Goal: Task Accomplishment & Management: Manage account settings

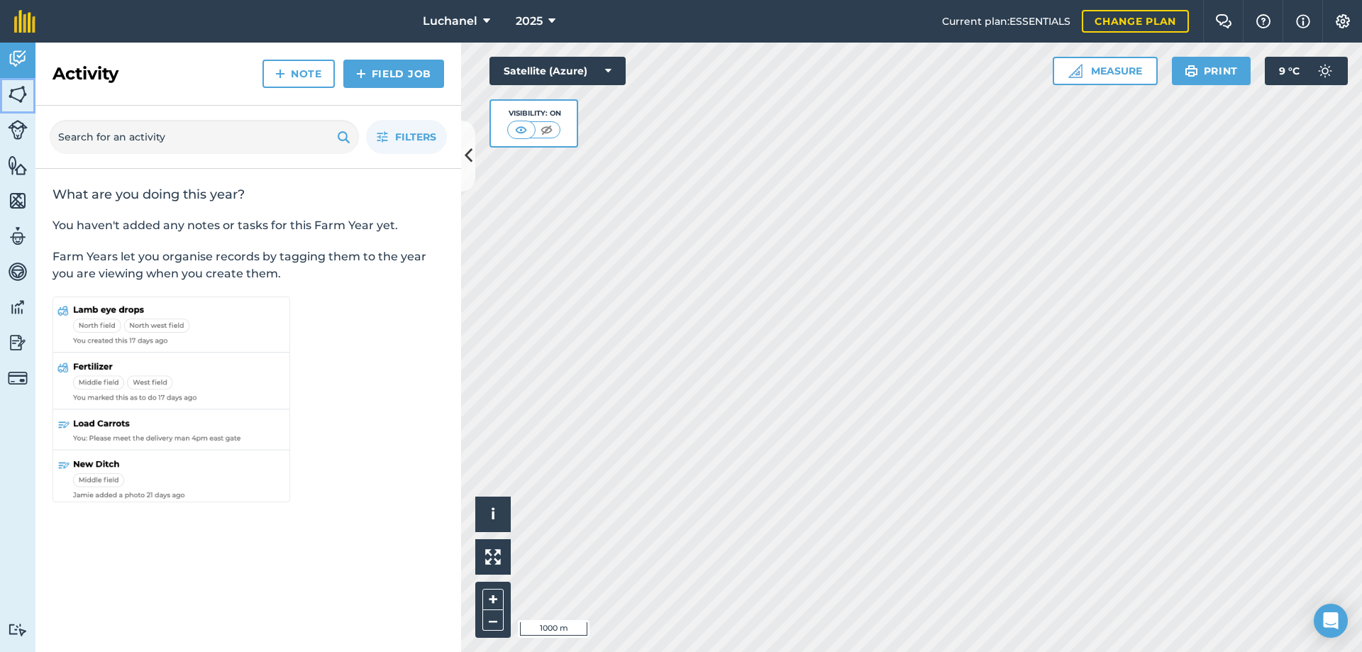
click at [14, 91] on img at bounding box center [18, 94] width 20 height 21
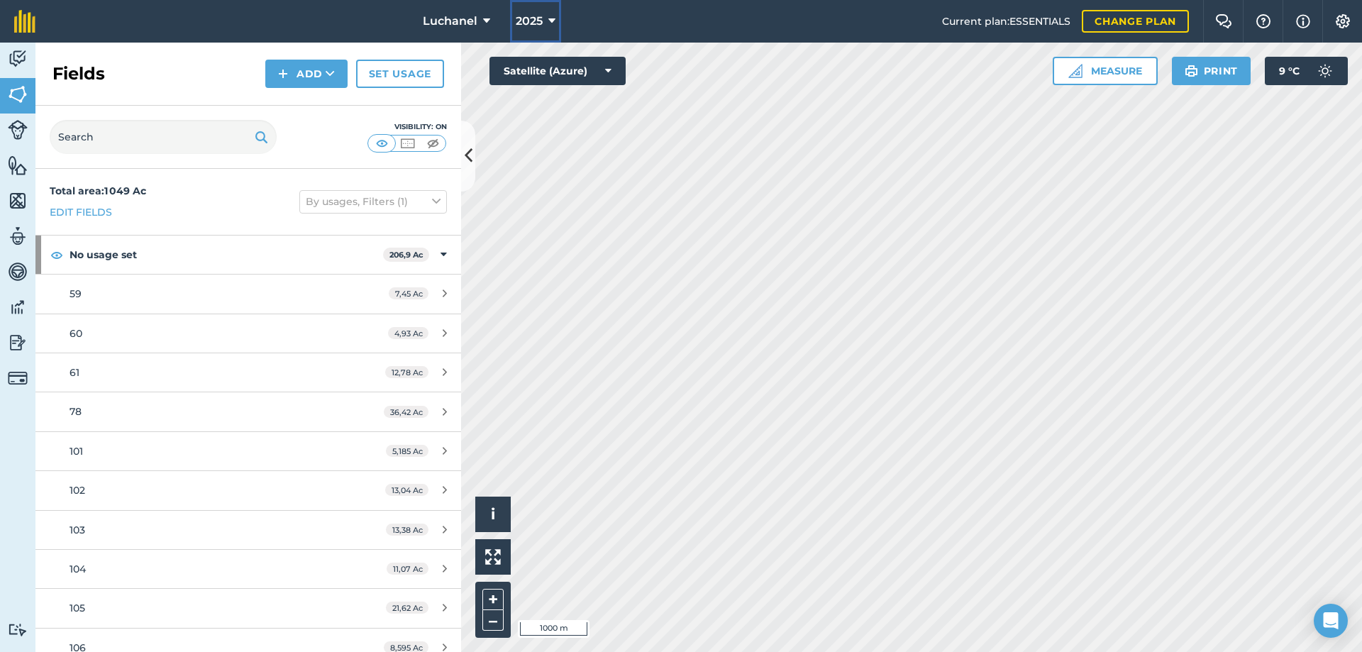
click at [548, 16] on icon at bounding box center [551, 21] width 7 height 17
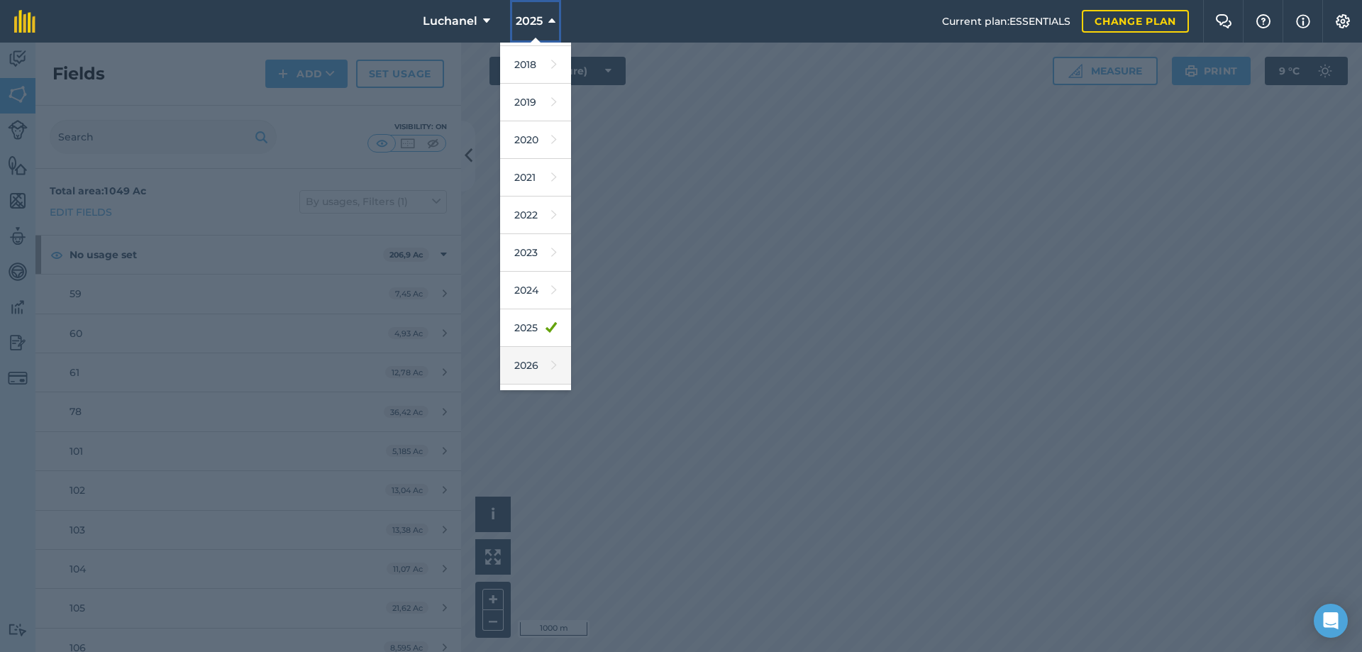
scroll to position [66, 0]
click at [522, 338] on link "2026" at bounding box center [535, 334] width 71 height 38
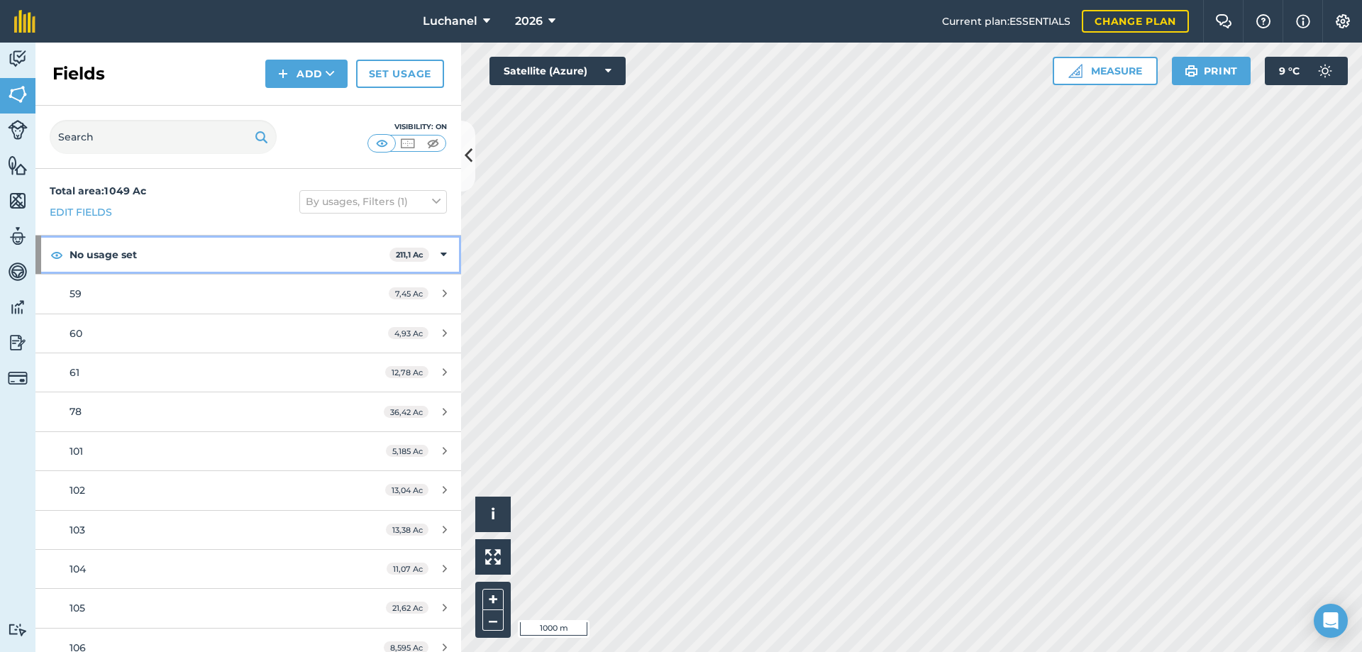
click at [440, 254] on icon at bounding box center [443, 255] width 6 height 16
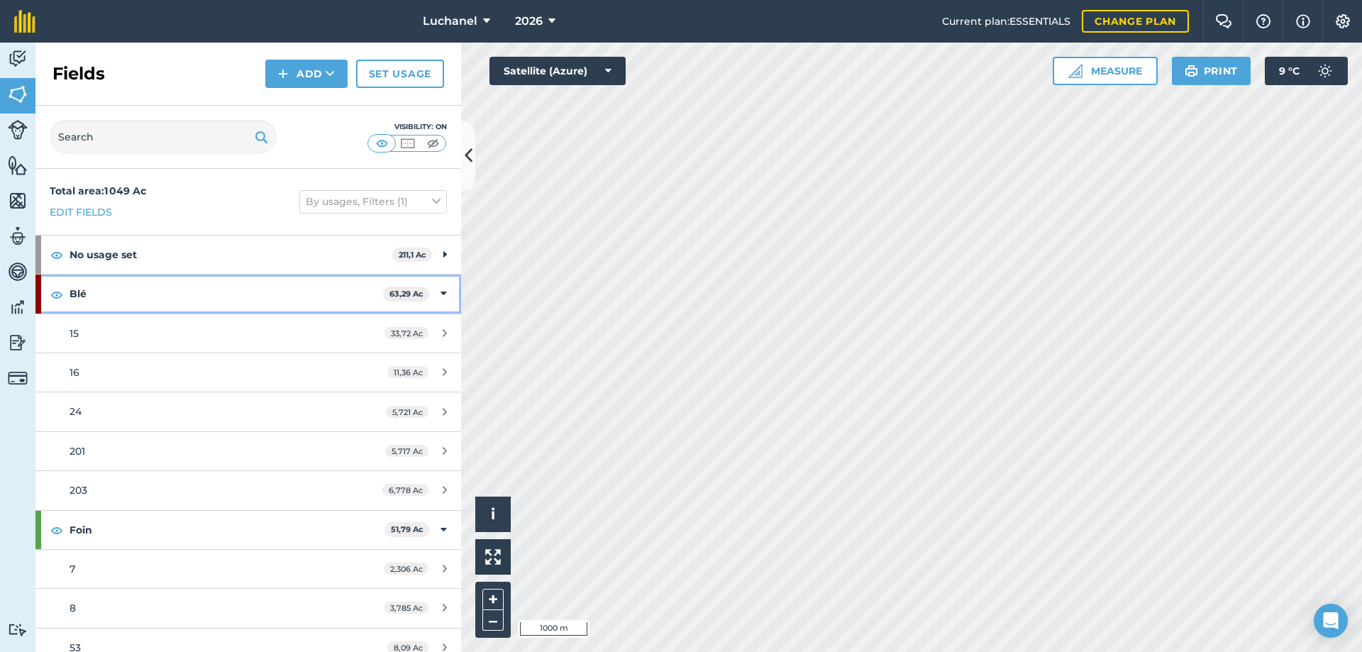
click at [428, 297] on div "Blé 63,29 Ac" at bounding box center [248, 293] width 426 height 38
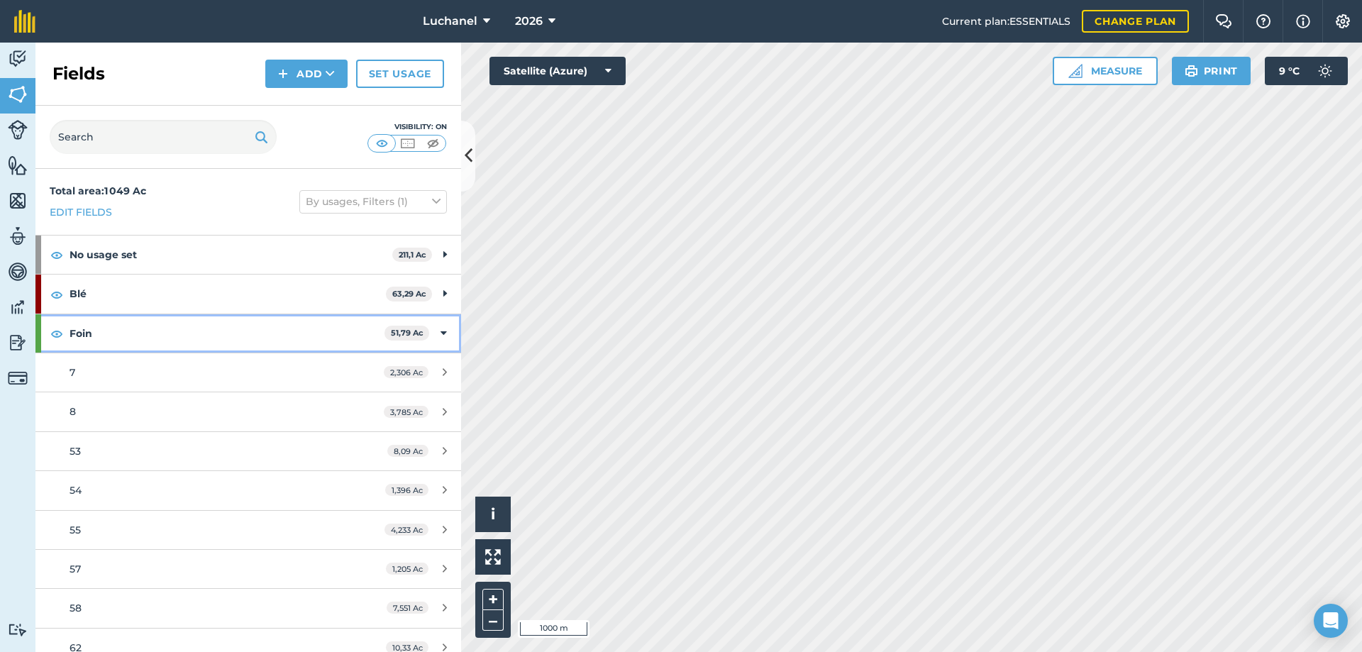
click at [436, 336] on div "Foin 51,79 Ac" at bounding box center [248, 333] width 426 height 38
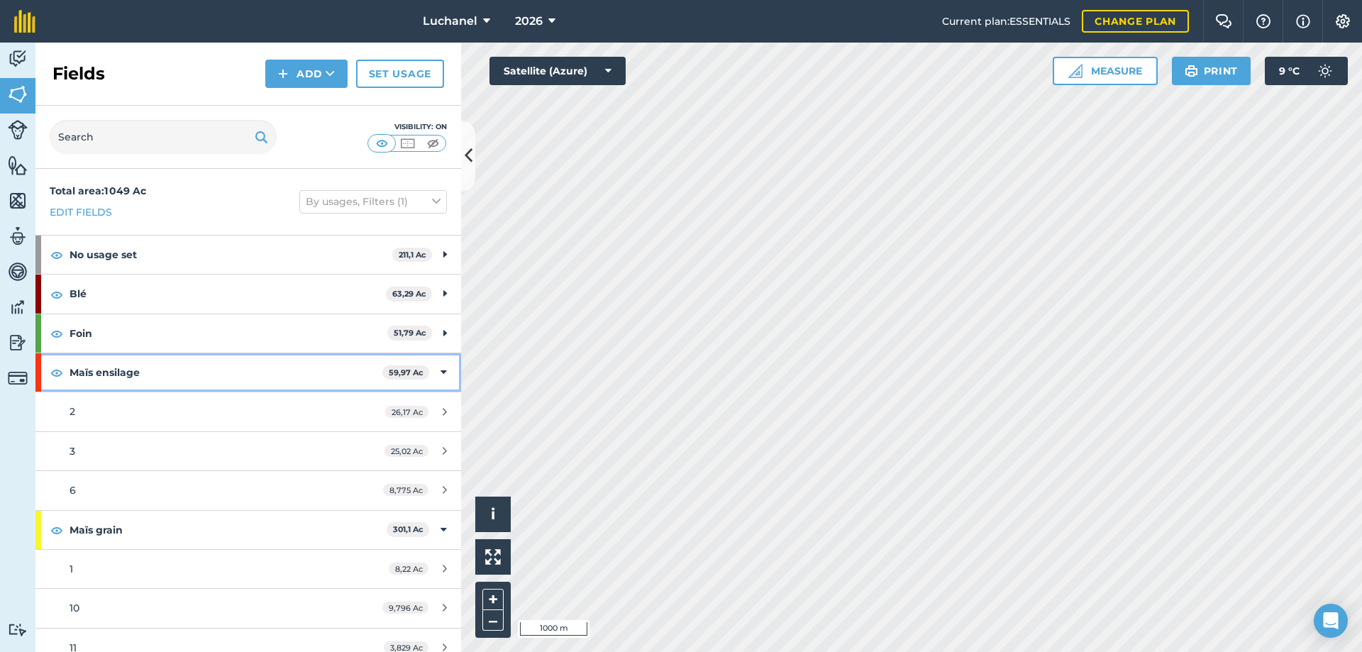
click at [440, 366] on icon at bounding box center [443, 373] width 6 height 16
click at [440, 407] on icon at bounding box center [443, 412] width 6 height 16
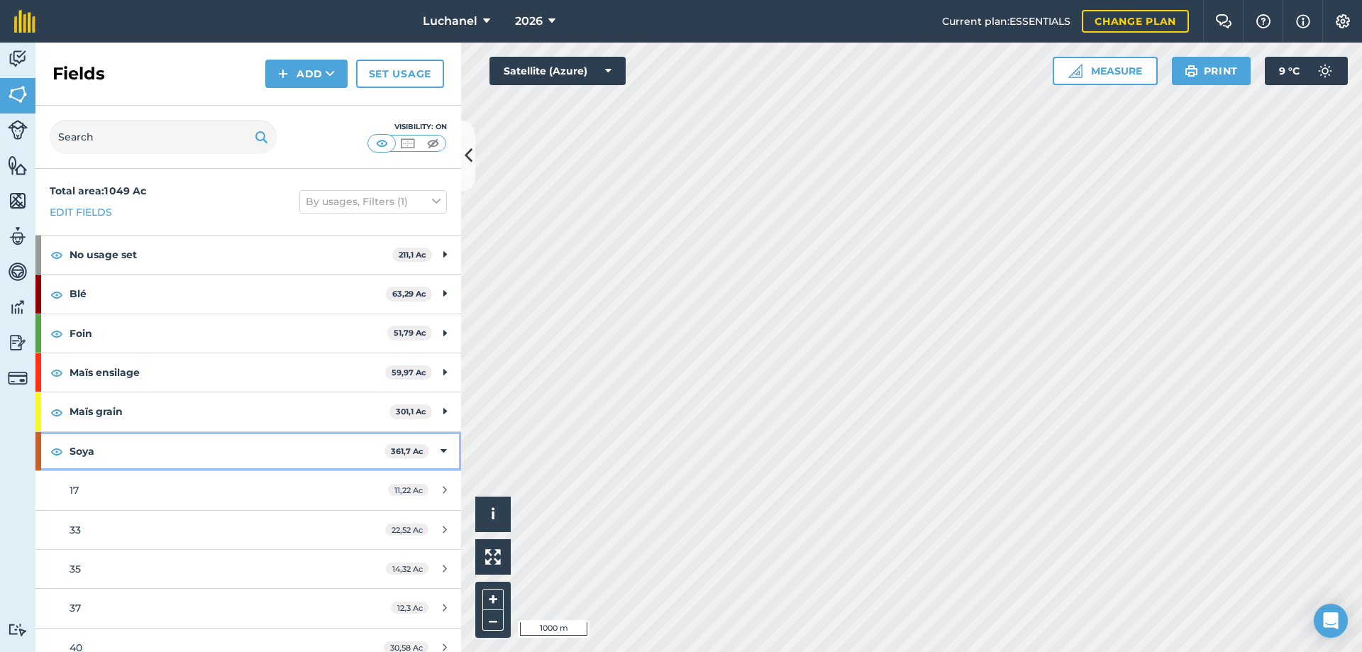
click at [436, 453] on div "[STREET_ADDRESS]" at bounding box center [248, 451] width 426 height 38
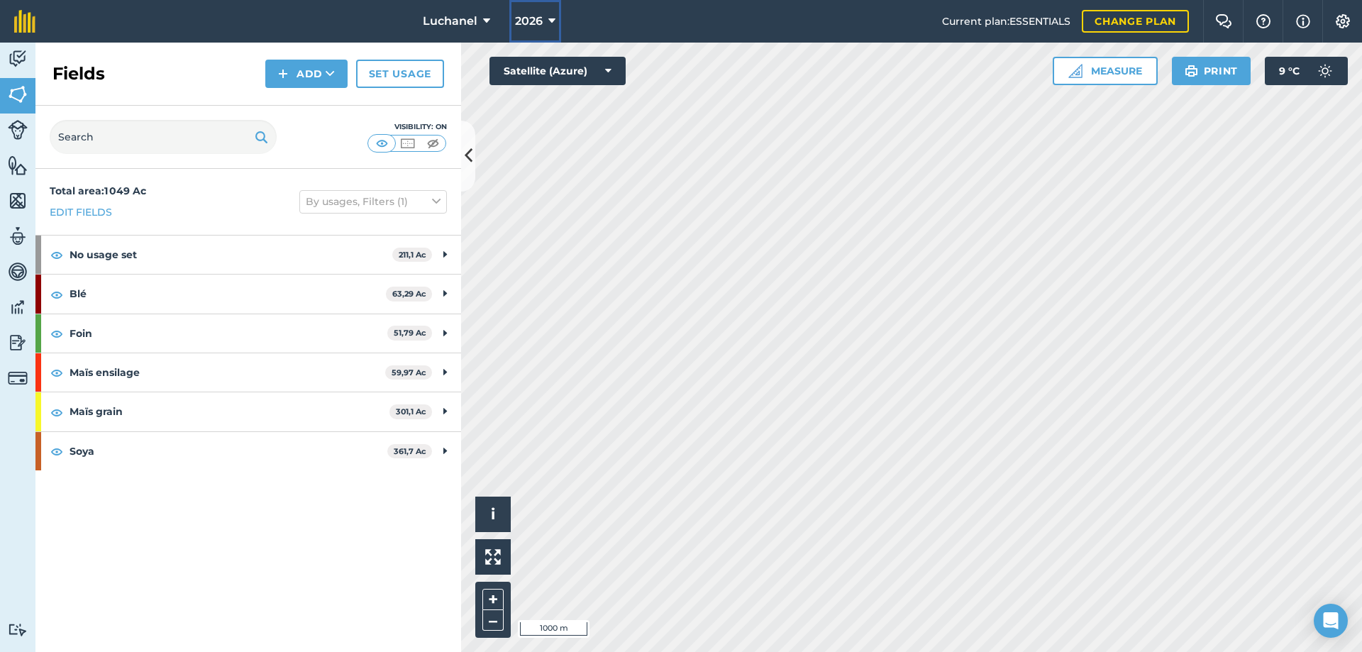
click at [549, 16] on icon at bounding box center [551, 21] width 7 height 17
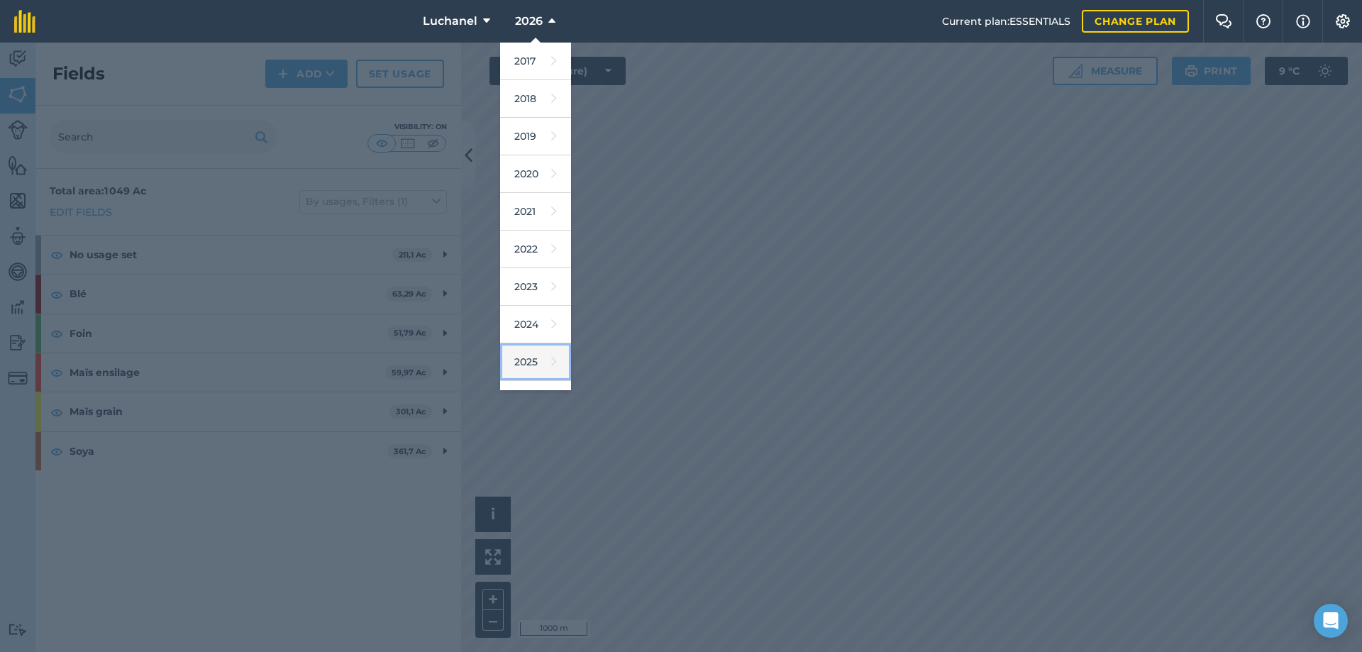
click at [521, 364] on link "2025" at bounding box center [535, 362] width 71 height 38
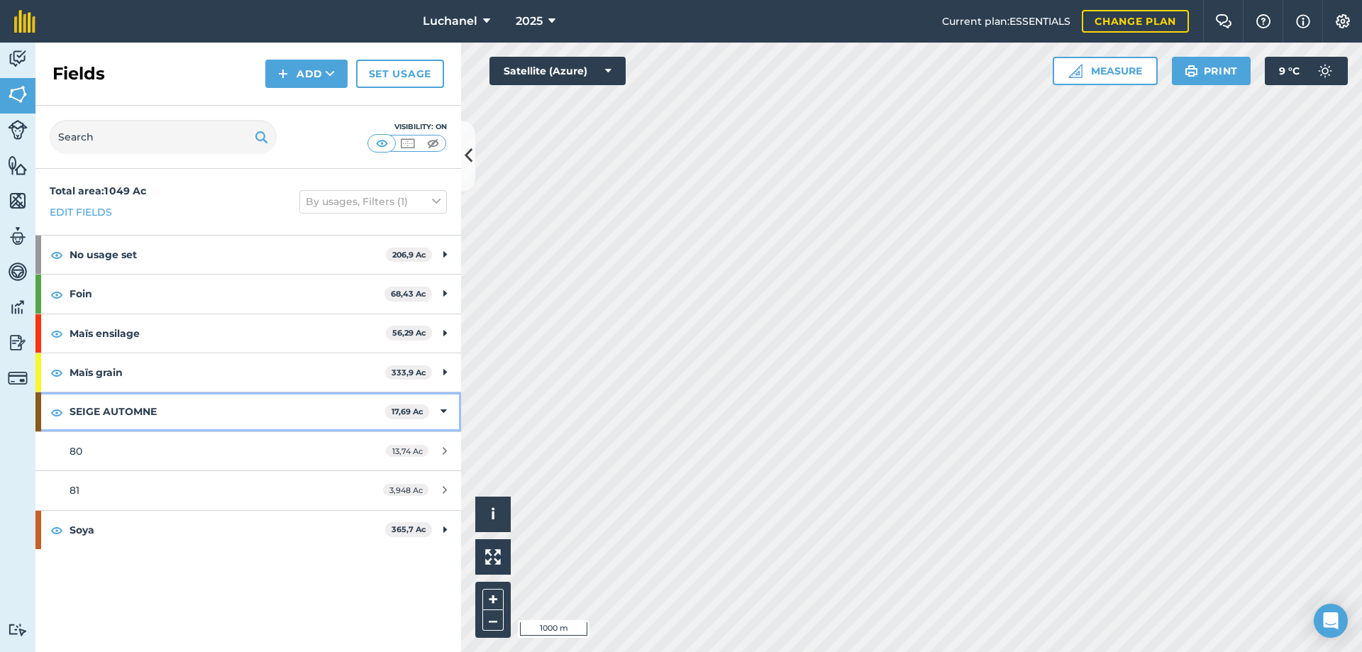
click at [444, 409] on icon at bounding box center [443, 412] width 6 height 16
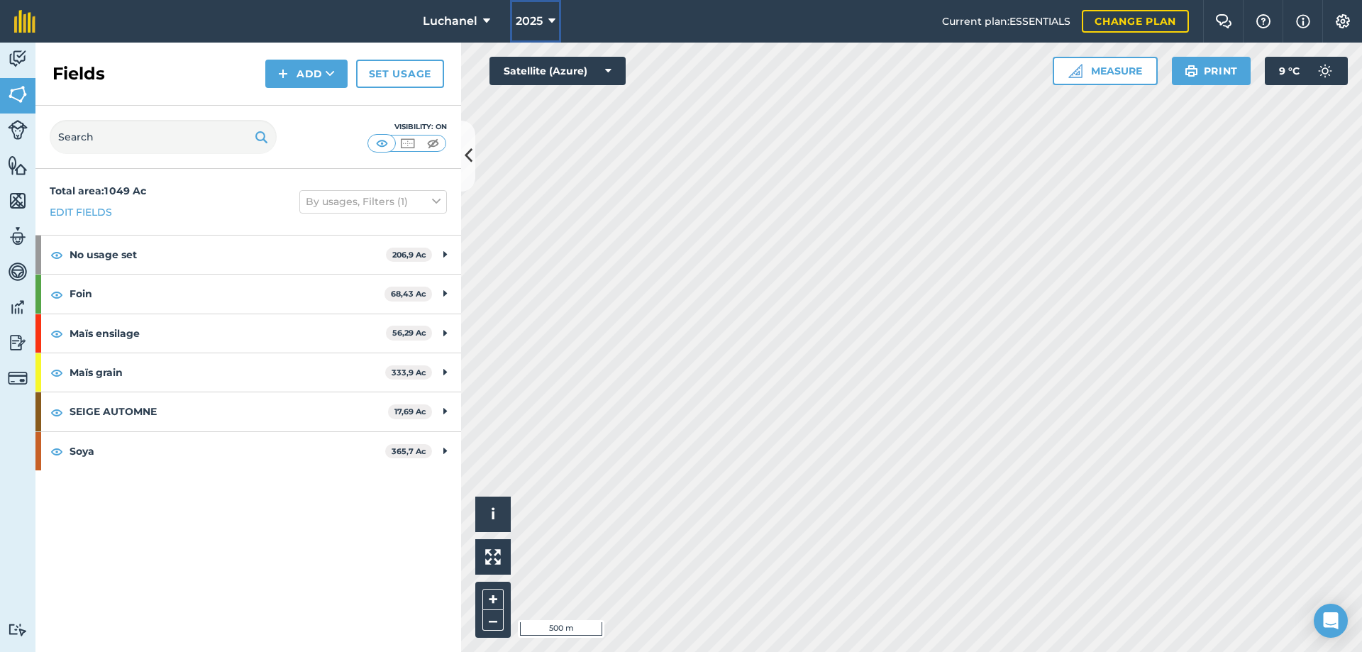
click at [548, 23] on icon at bounding box center [551, 21] width 7 height 17
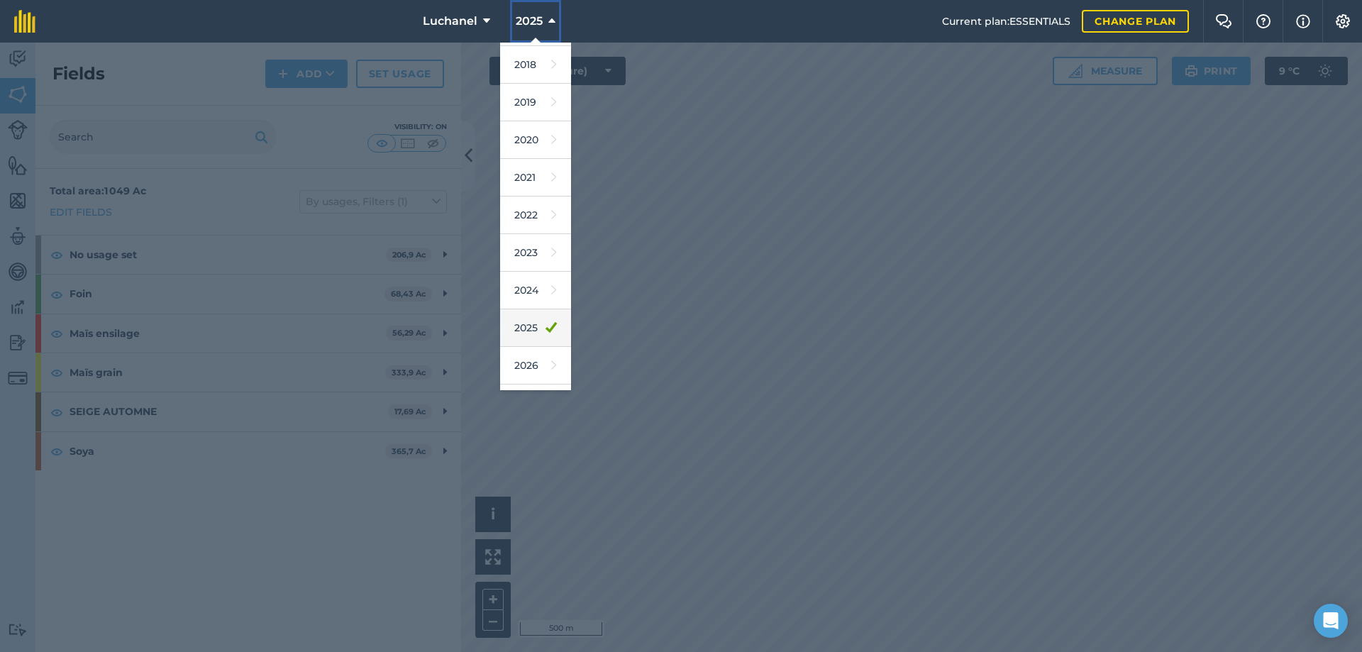
scroll to position [66, 0]
click at [533, 326] on link "2026" at bounding box center [535, 334] width 71 height 38
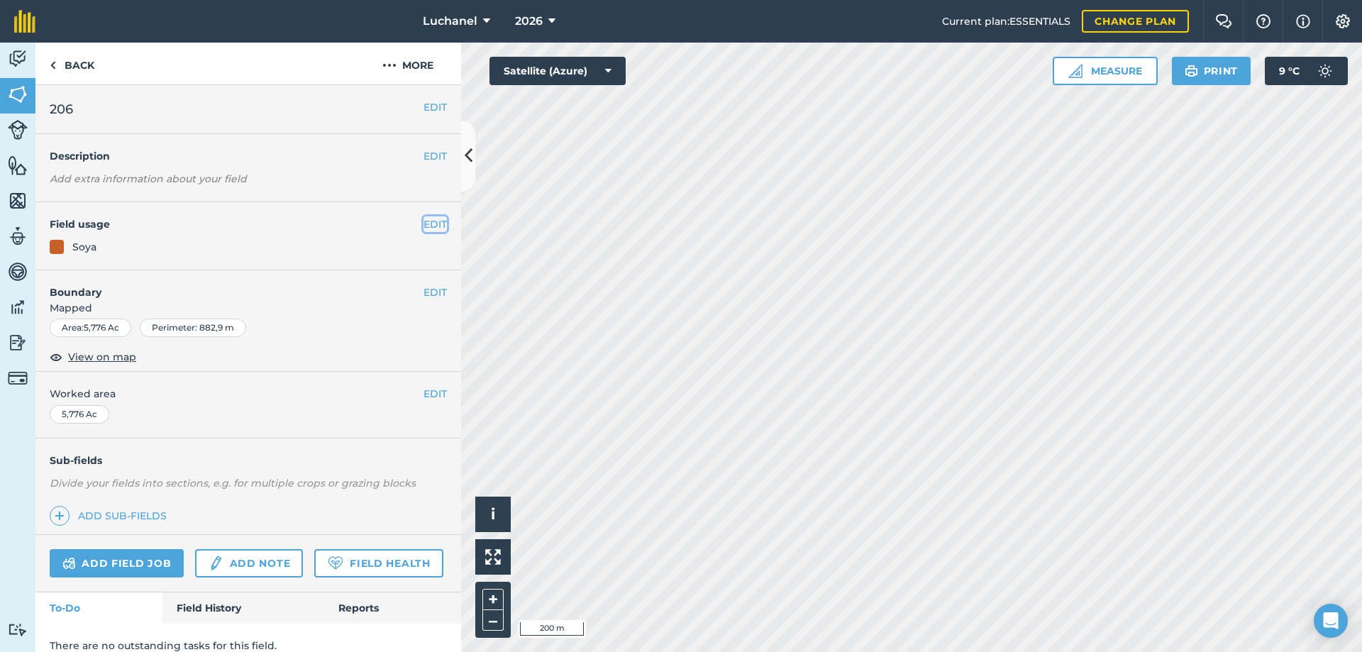
click at [423, 221] on button "EDIT" at bounding box center [434, 224] width 23 height 16
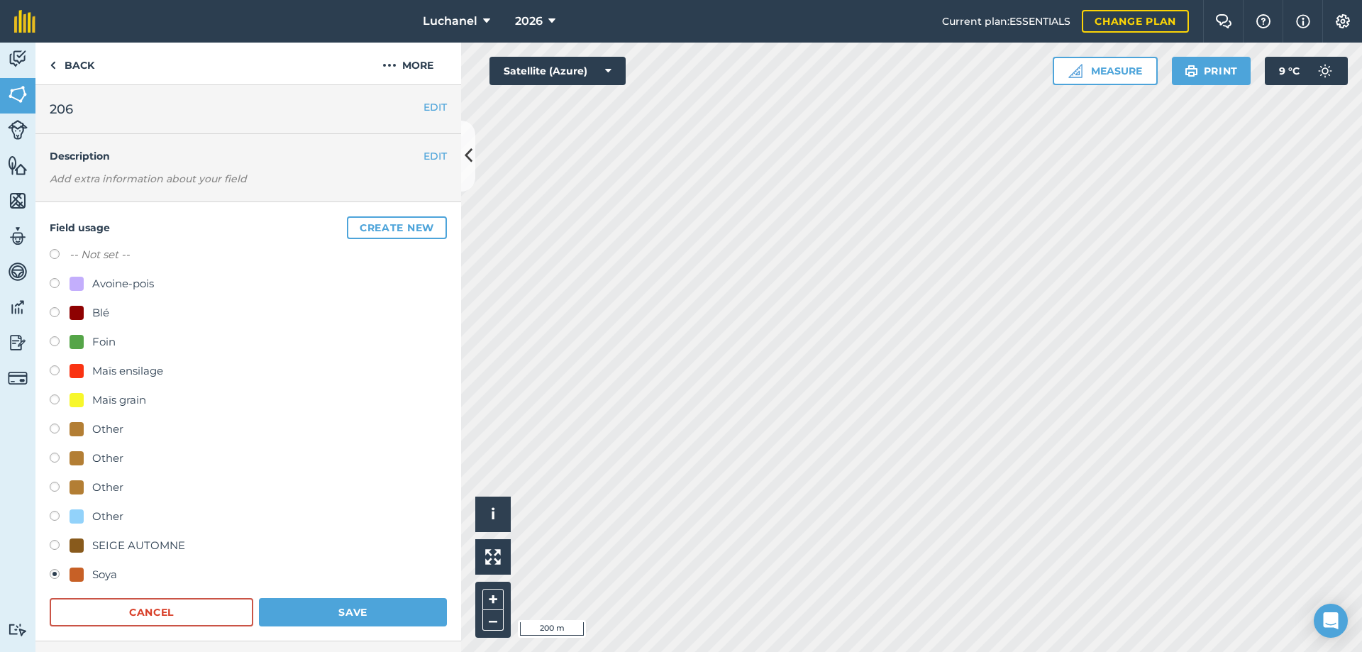
click at [59, 401] on label at bounding box center [60, 401] width 20 height 14
radio input "true"
radio input "false"
click at [356, 615] on button "Save" at bounding box center [353, 612] width 188 height 28
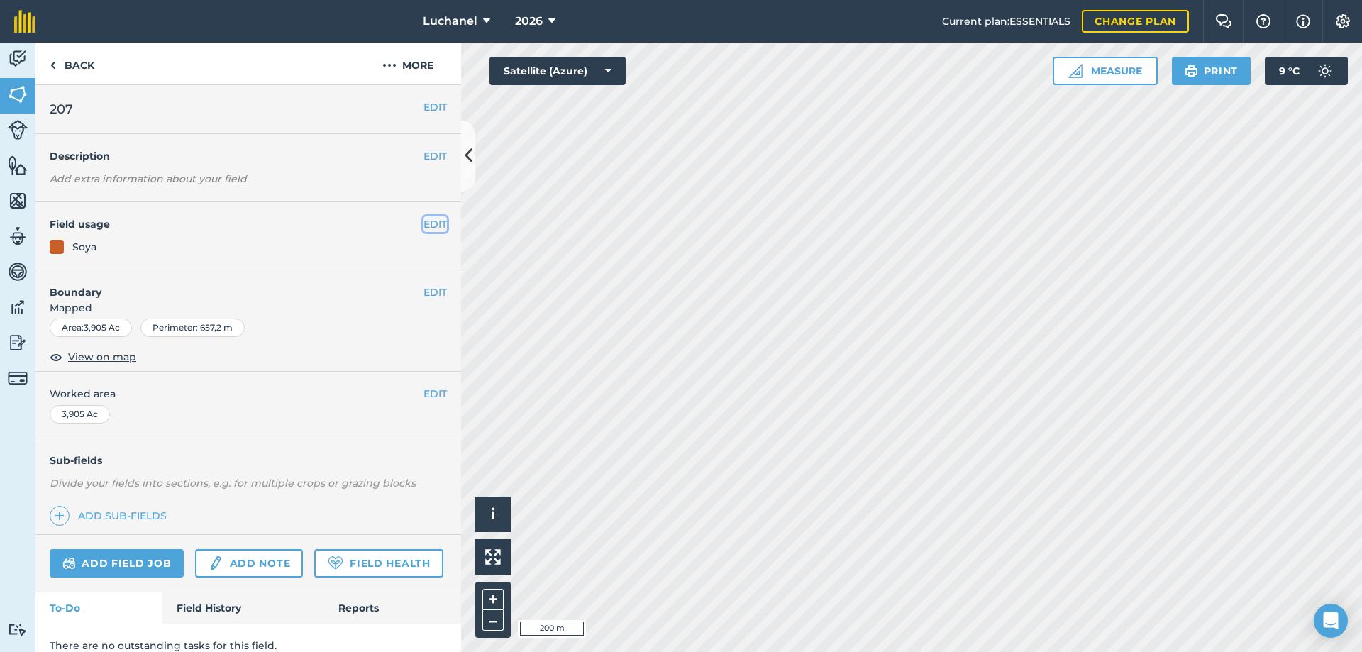
click at [429, 228] on button "EDIT" at bounding box center [434, 224] width 23 height 16
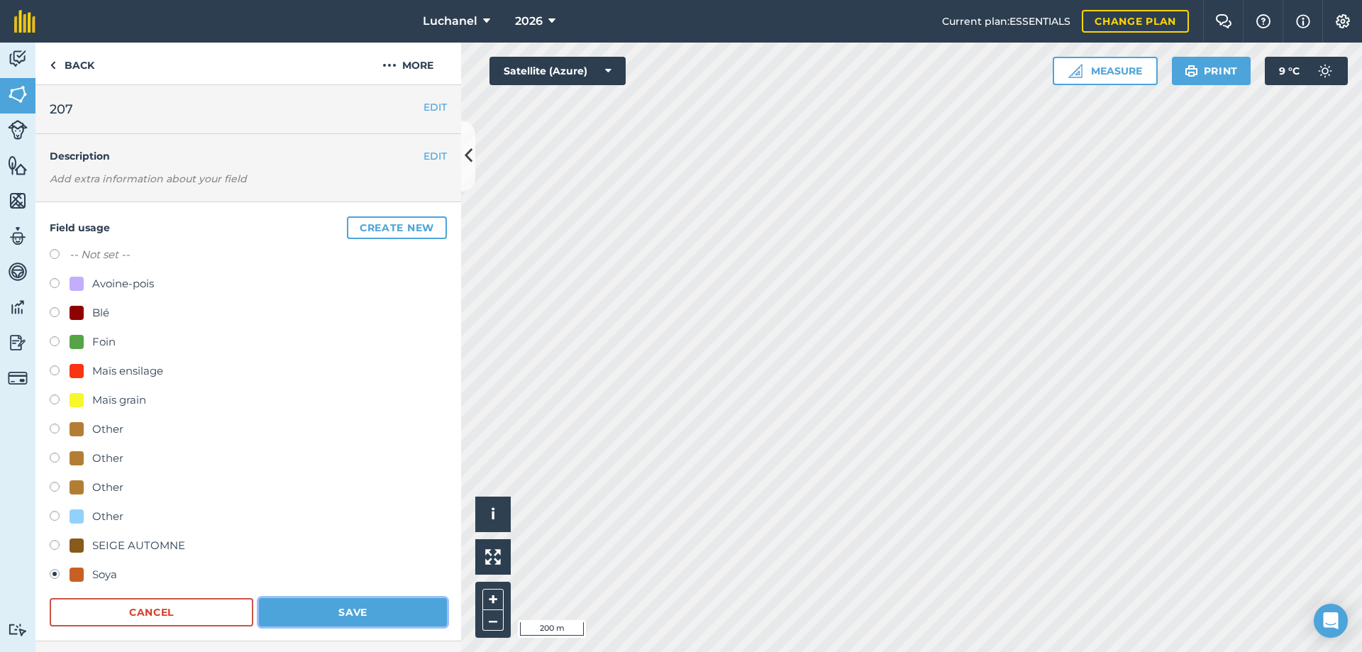
click at [321, 610] on button "Save" at bounding box center [353, 612] width 188 height 28
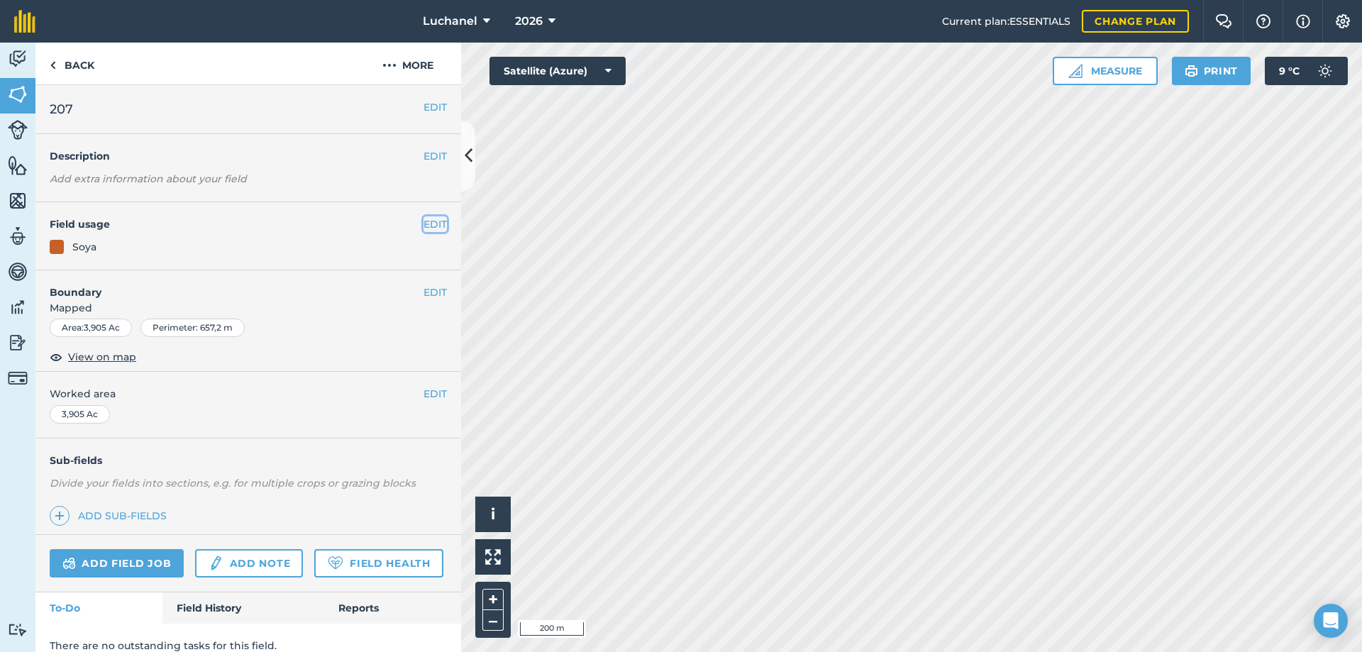
click at [423, 223] on button "EDIT" at bounding box center [434, 224] width 23 height 16
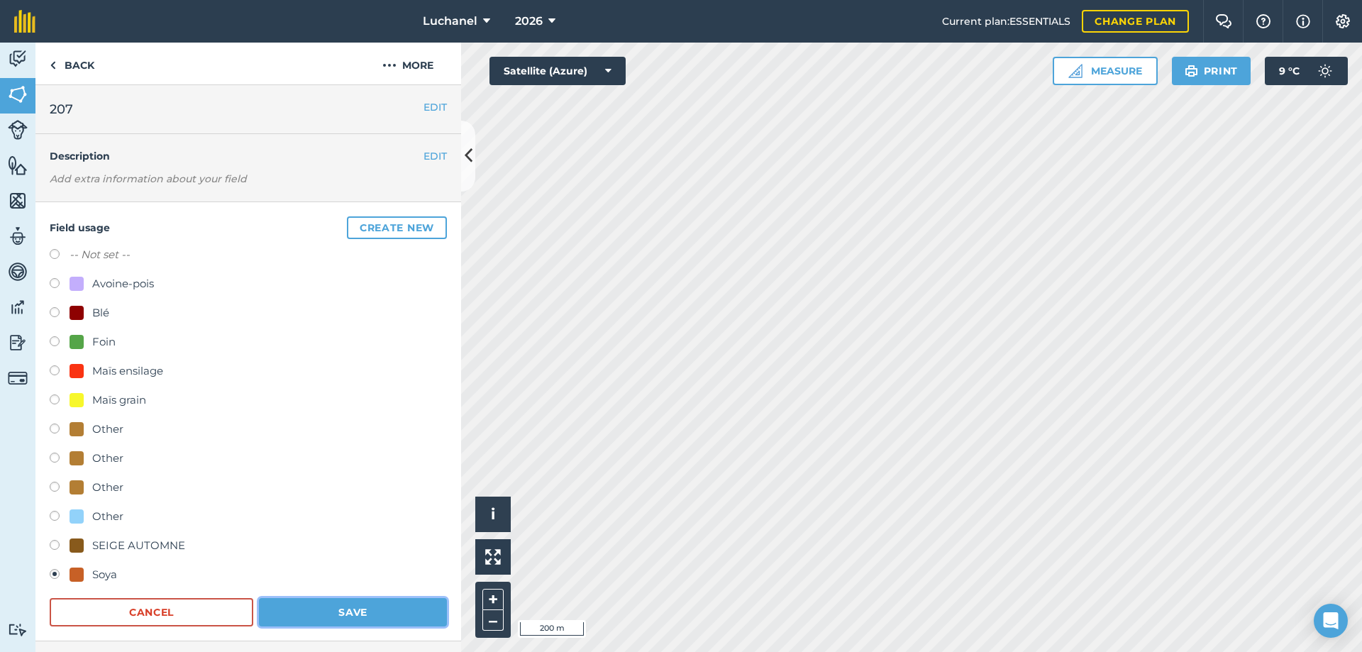
click at [347, 606] on button "Save" at bounding box center [353, 612] width 188 height 28
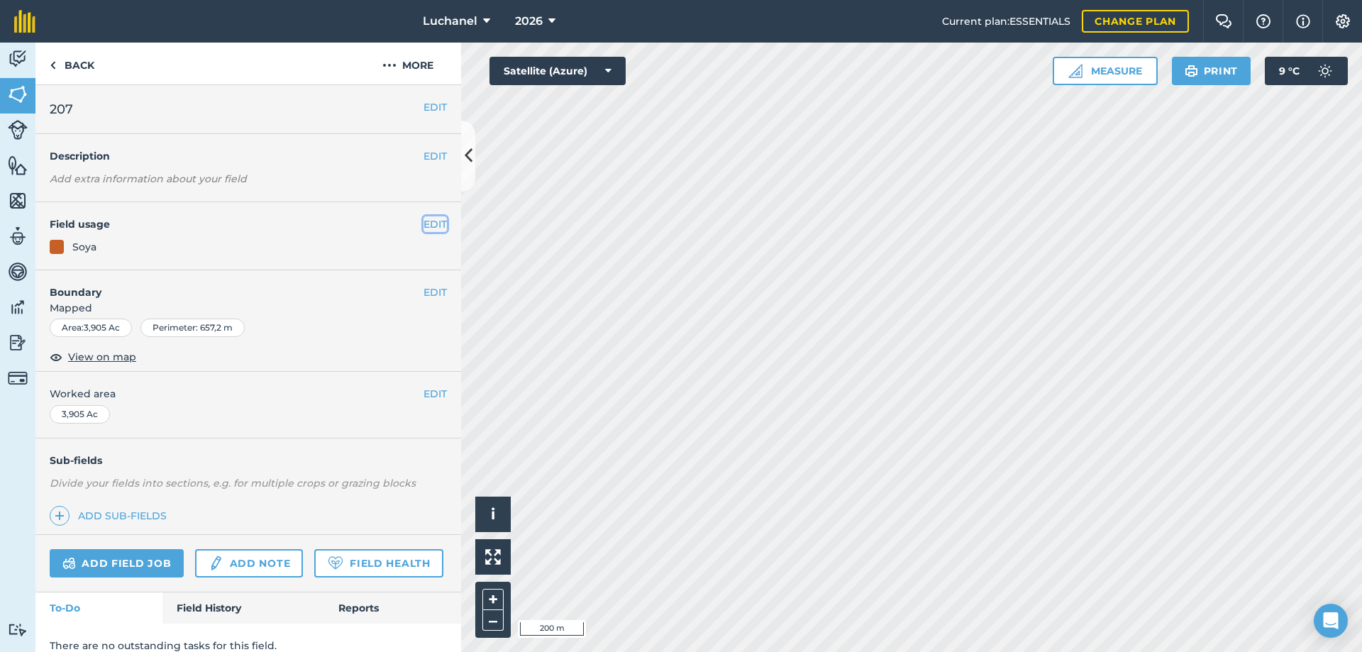
click at [423, 217] on button "EDIT" at bounding box center [434, 224] width 23 height 16
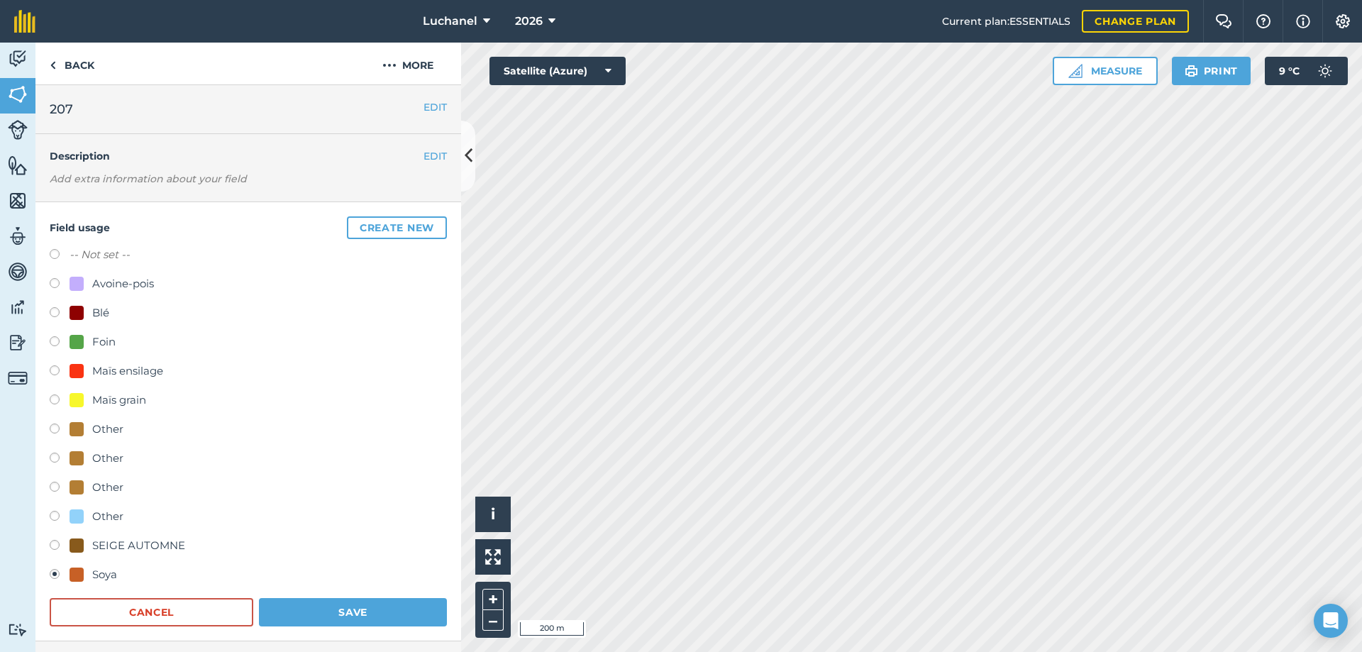
click at [56, 402] on label at bounding box center [60, 401] width 20 height 14
radio input "true"
radio input "false"
click at [321, 612] on button "Save" at bounding box center [353, 612] width 188 height 28
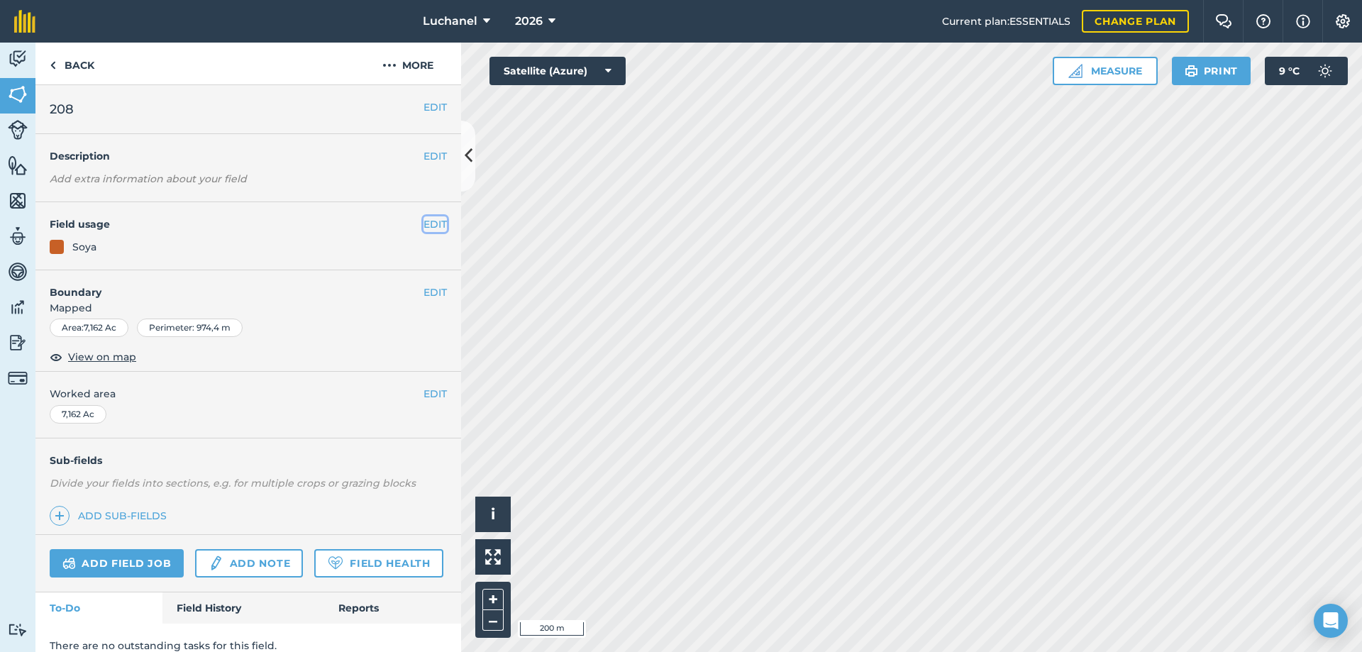
click at [426, 223] on button "EDIT" at bounding box center [434, 224] width 23 height 16
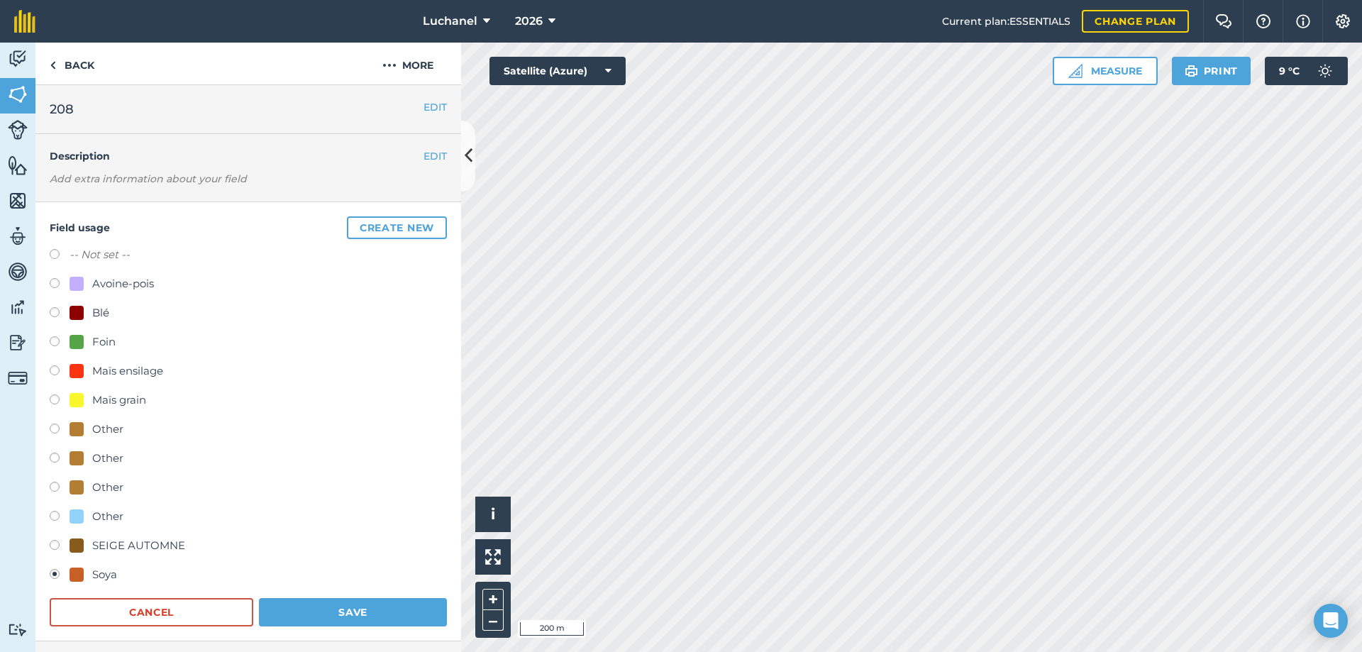
click at [61, 398] on label at bounding box center [60, 401] width 20 height 14
radio input "true"
radio input "false"
click at [314, 613] on button "Save" at bounding box center [353, 612] width 188 height 28
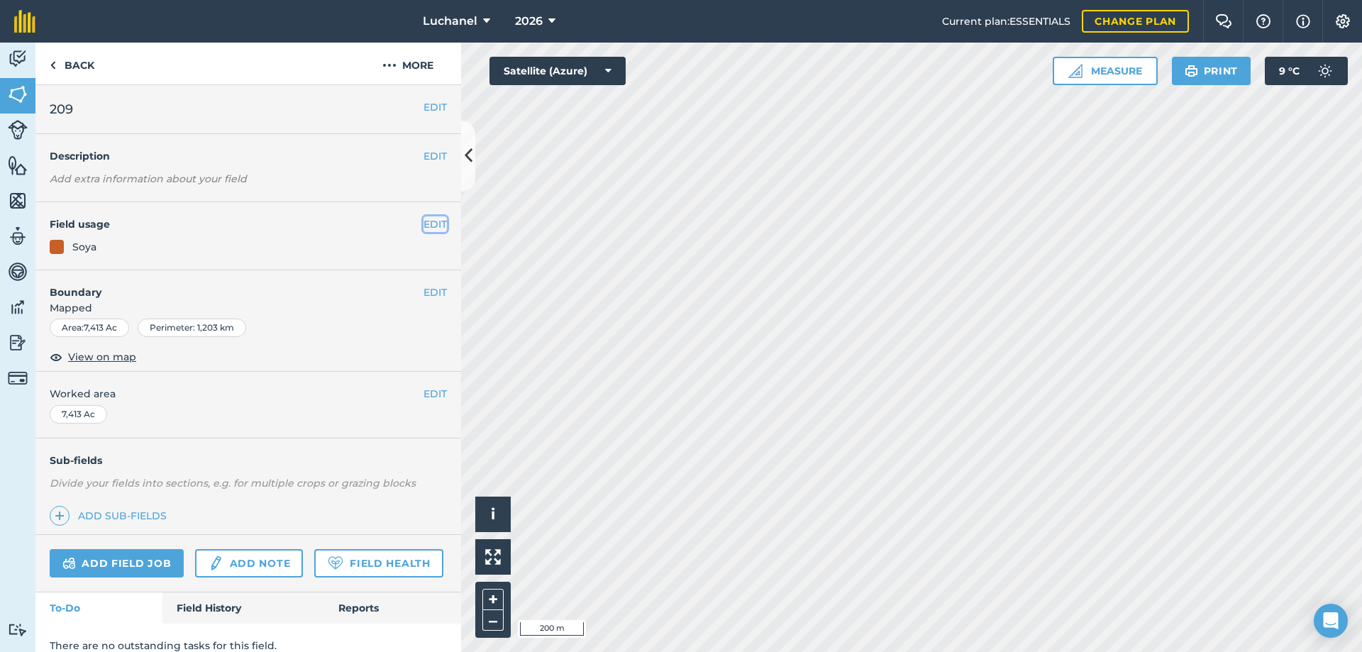
click at [423, 225] on button "EDIT" at bounding box center [434, 224] width 23 height 16
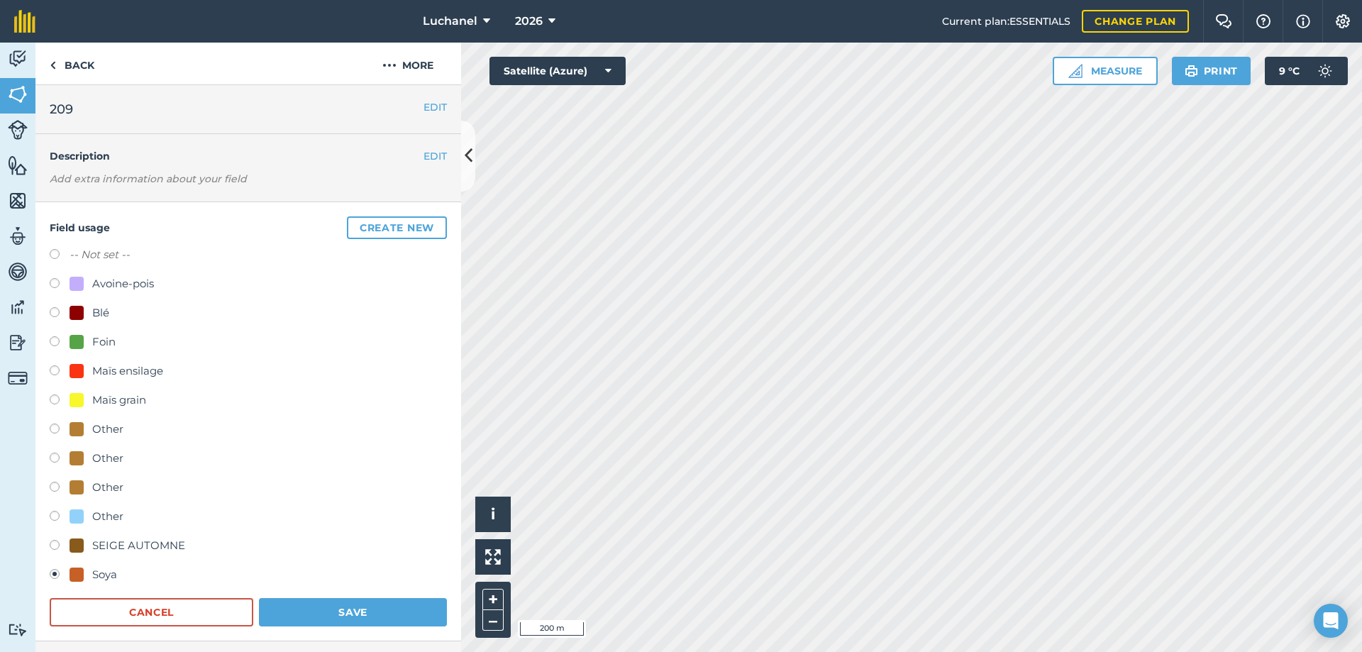
click at [54, 398] on label at bounding box center [60, 401] width 20 height 14
radio input "true"
radio input "false"
click at [342, 607] on button "Save" at bounding box center [353, 612] width 188 height 28
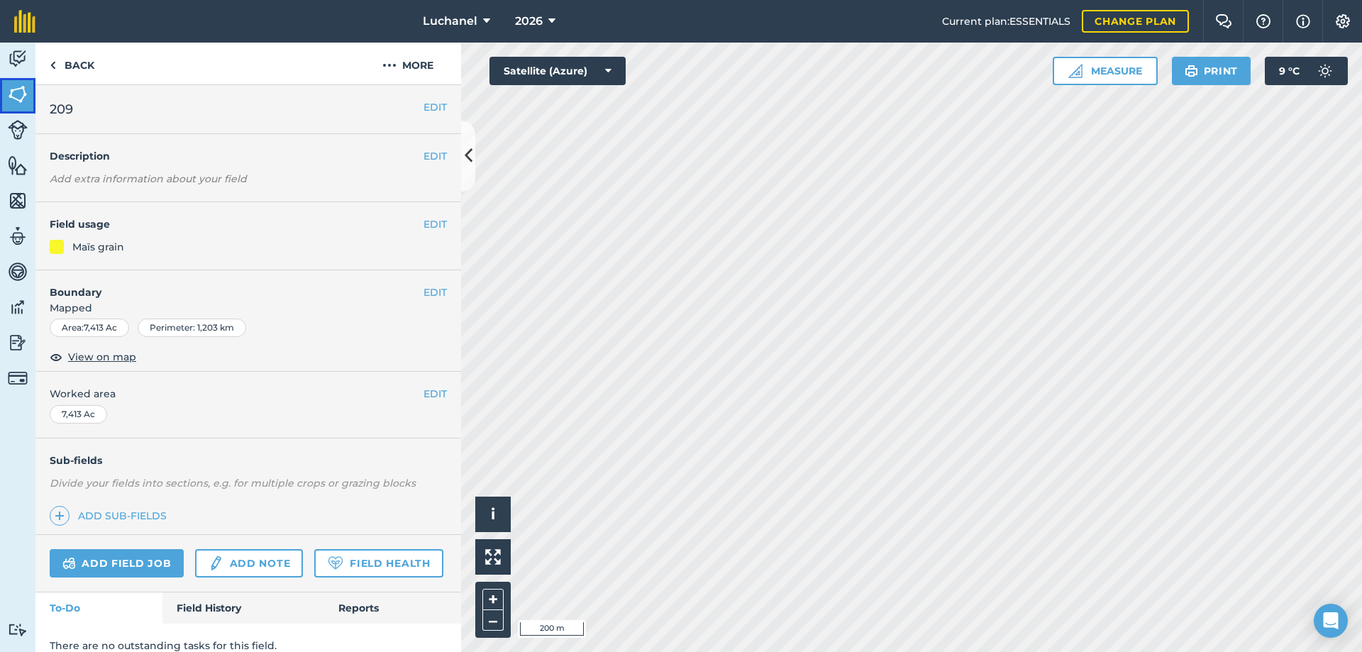
click at [18, 91] on img at bounding box center [18, 94] width 20 height 21
click at [384, 62] on img at bounding box center [389, 65] width 14 height 17
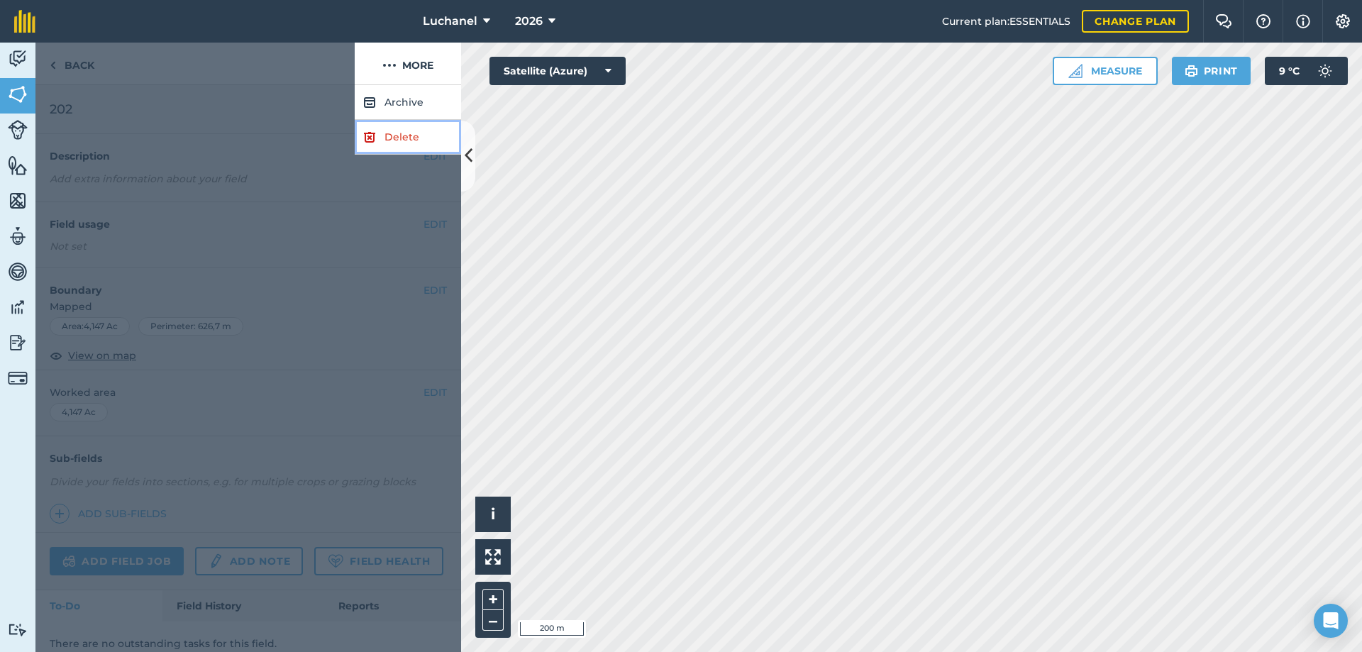
click at [389, 139] on link "Delete" at bounding box center [408, 137] width 106 height 35
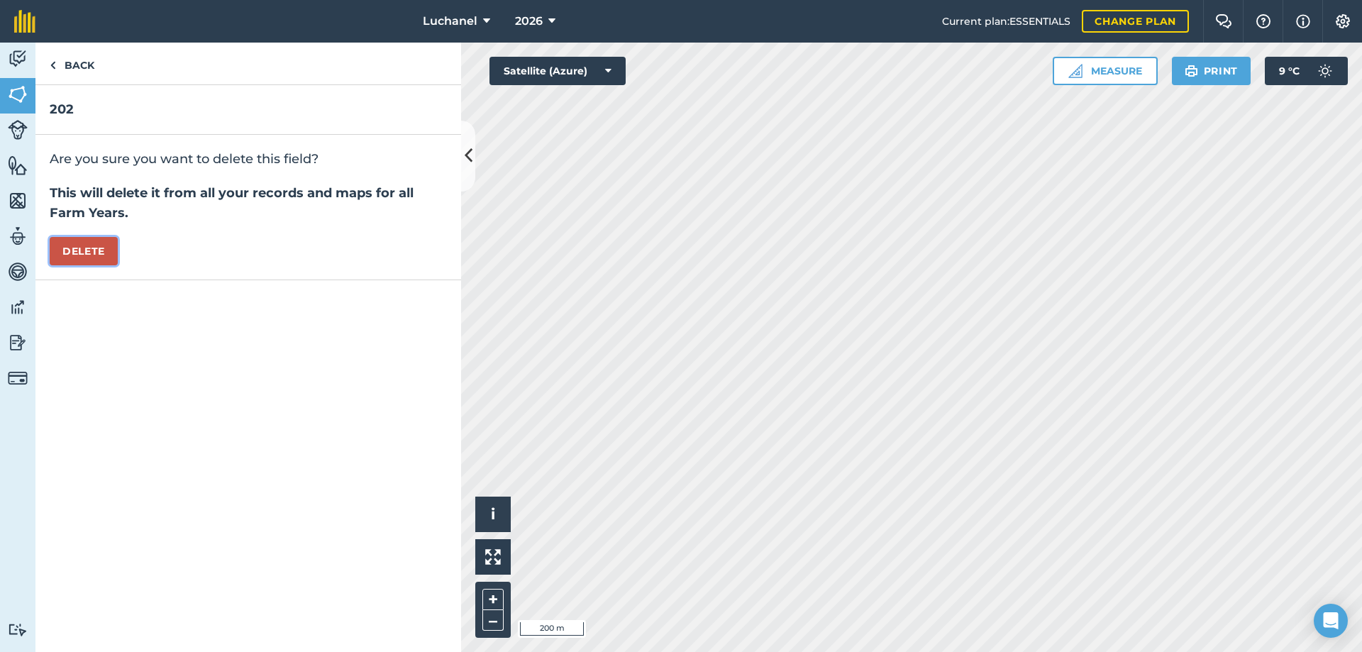
click at [63, 258] on button "Delete" at bounding box center [84, 251] width 68 height 28
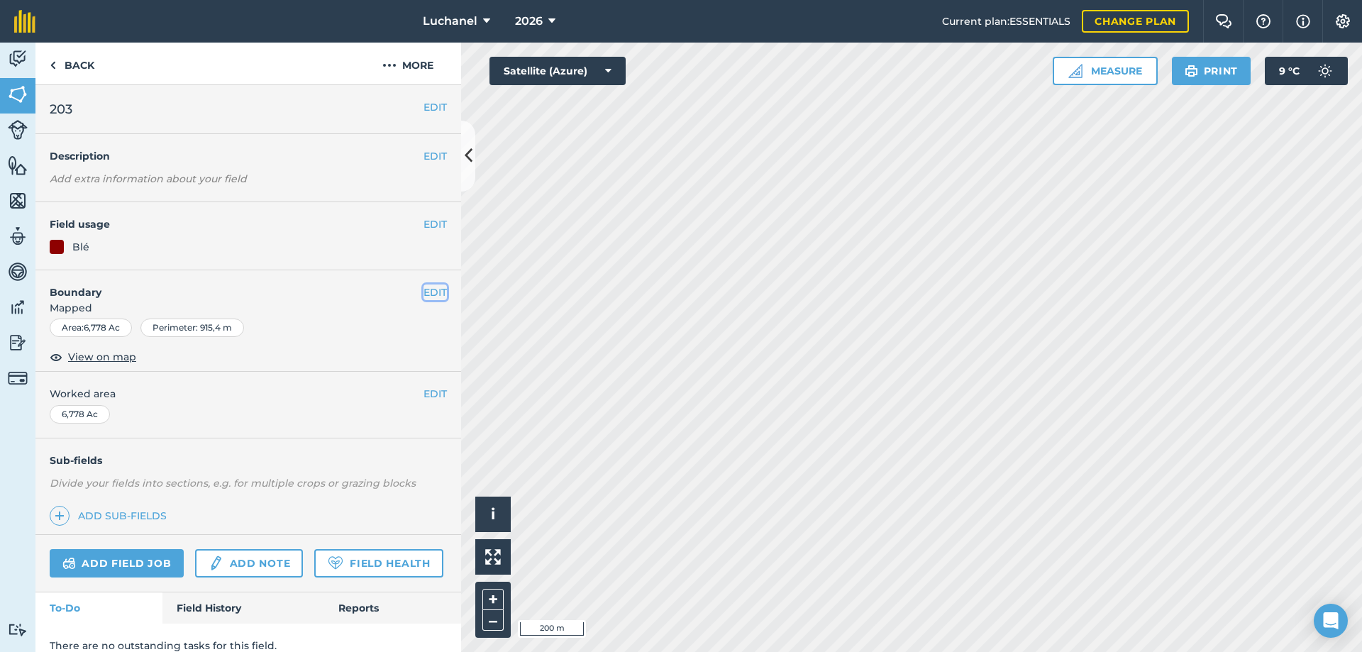
click at [423, 294] on button "EDIT" at bounding box center [434, 292] width 23 height 16
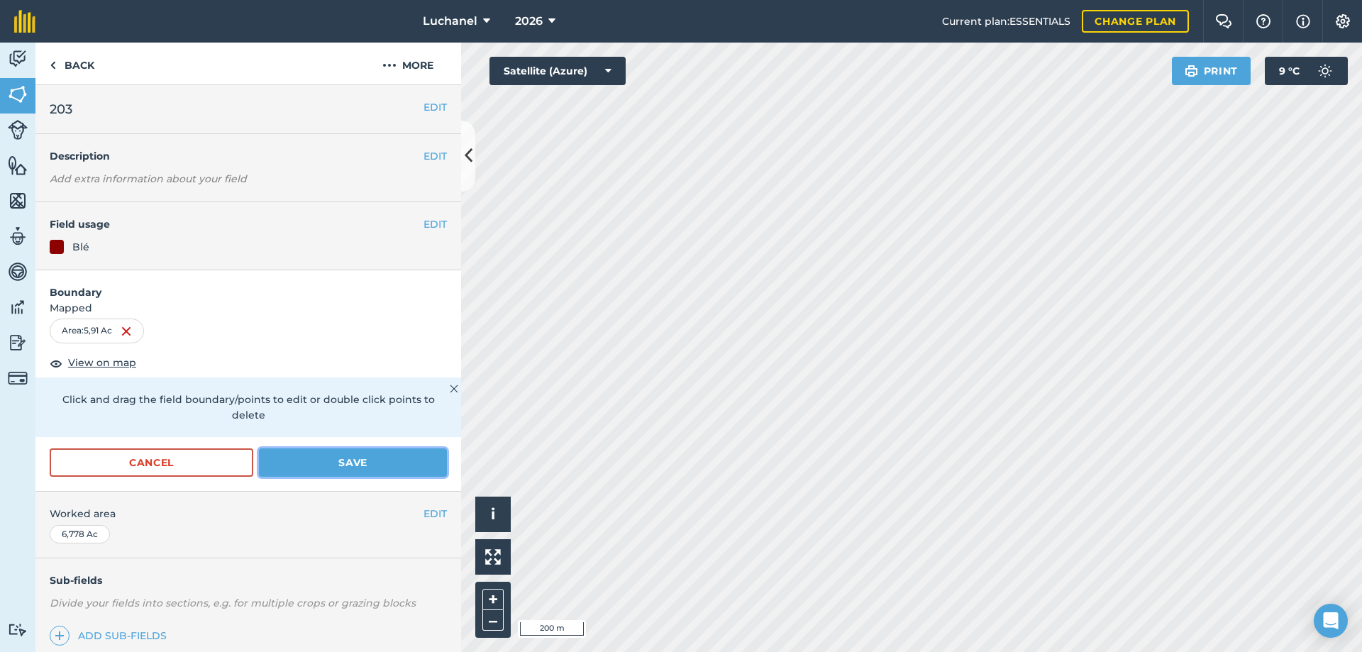
click at [345, 460] on button "Save" at bounding box center [353, 462] width 188 height 28
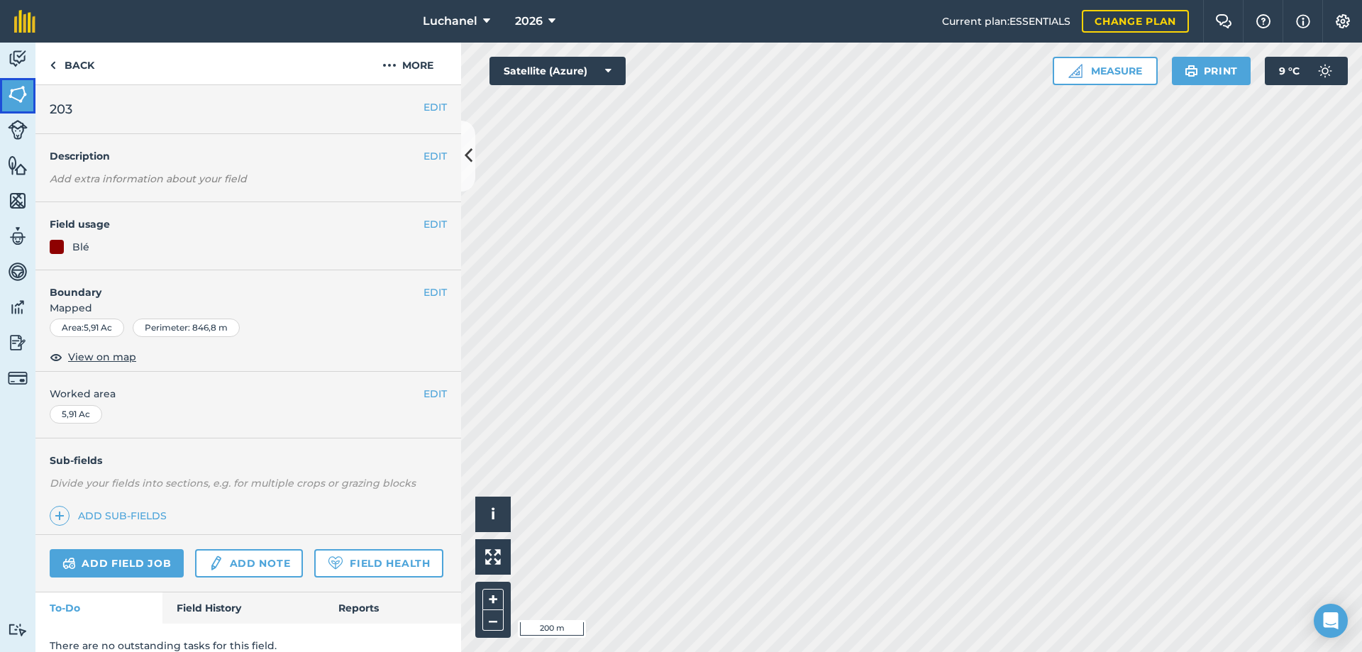
click at [18, 94] on img at bounding box center [18, 94] width 20 height 21
